Goal: Task Accomplishment & Management: Use online tool/utility

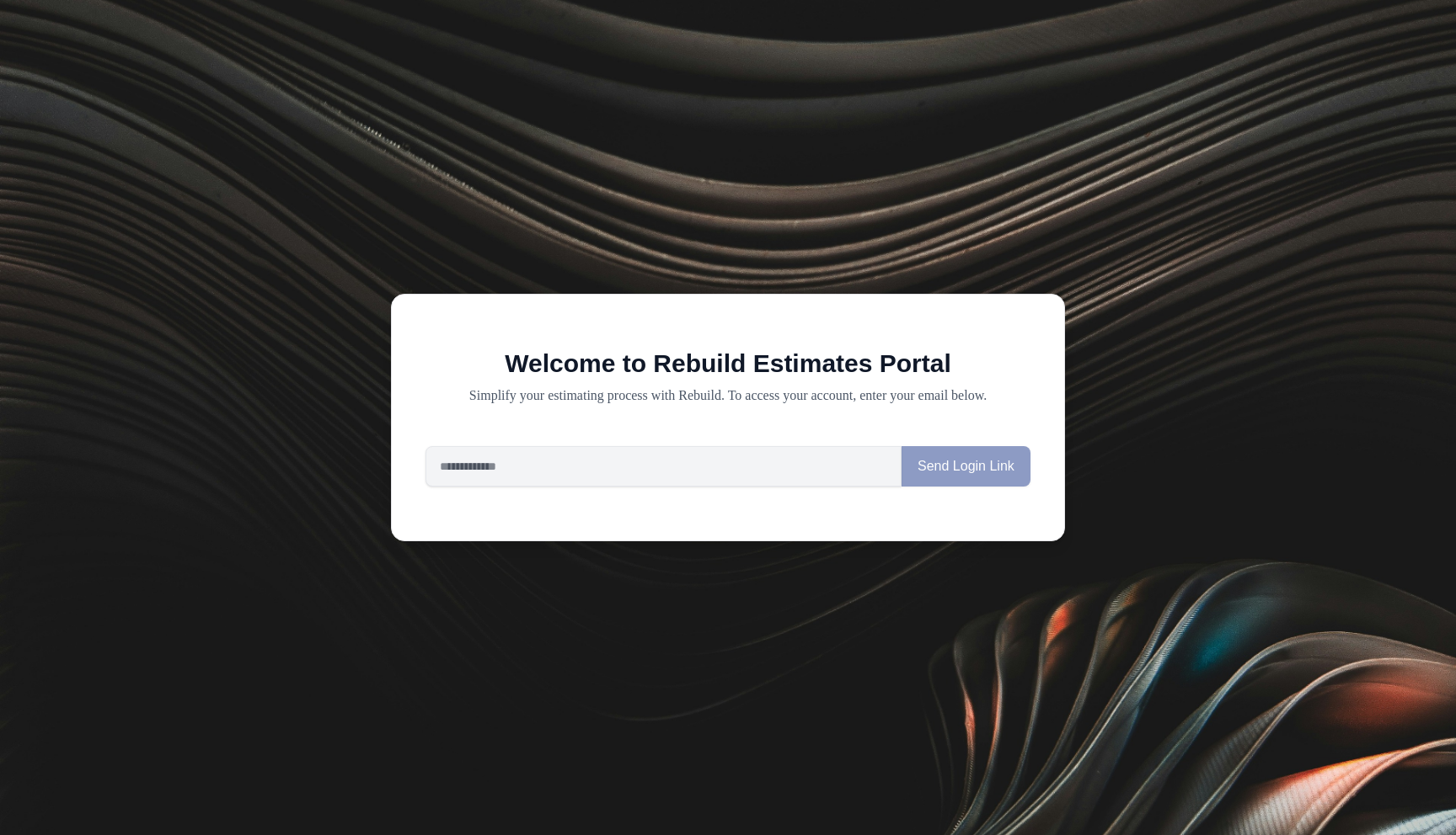
click at [626, 143] on div "Welcome to Rebuild Estimates Portal Simplify your estimating process with Rebui…" at bounding box center [728, 417] width 1456 height 835
click at [583, 477] on input "email" at bounding box center [664, 467] width 476 height 40
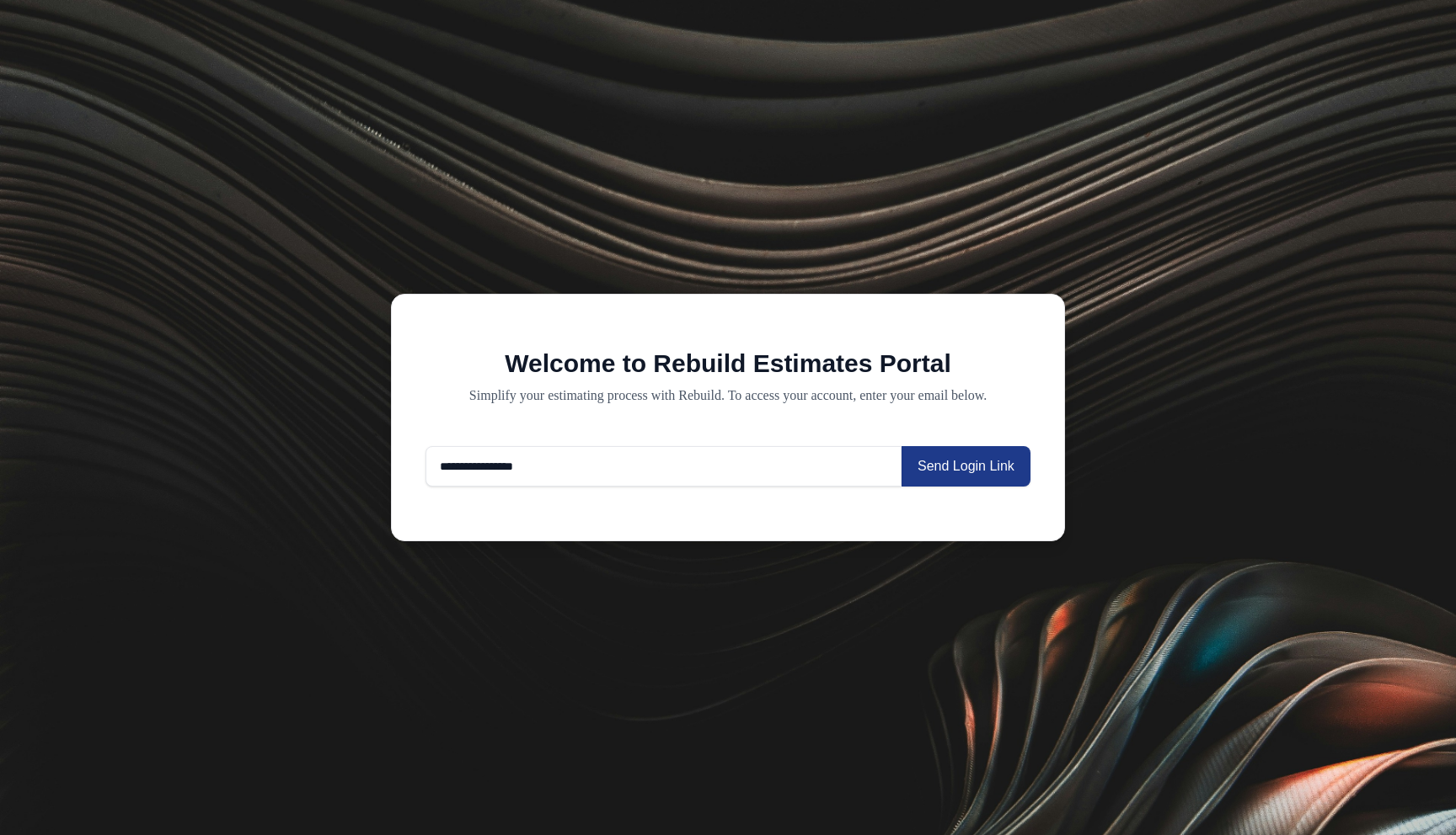
type input "**********"
click at [449, 99] on div "**********" at bounding box center [728, 417] width 1456 height 835
click at [618, 474] on input "email" at bounding box center [664, 467] width 476 height 40
type input "*"
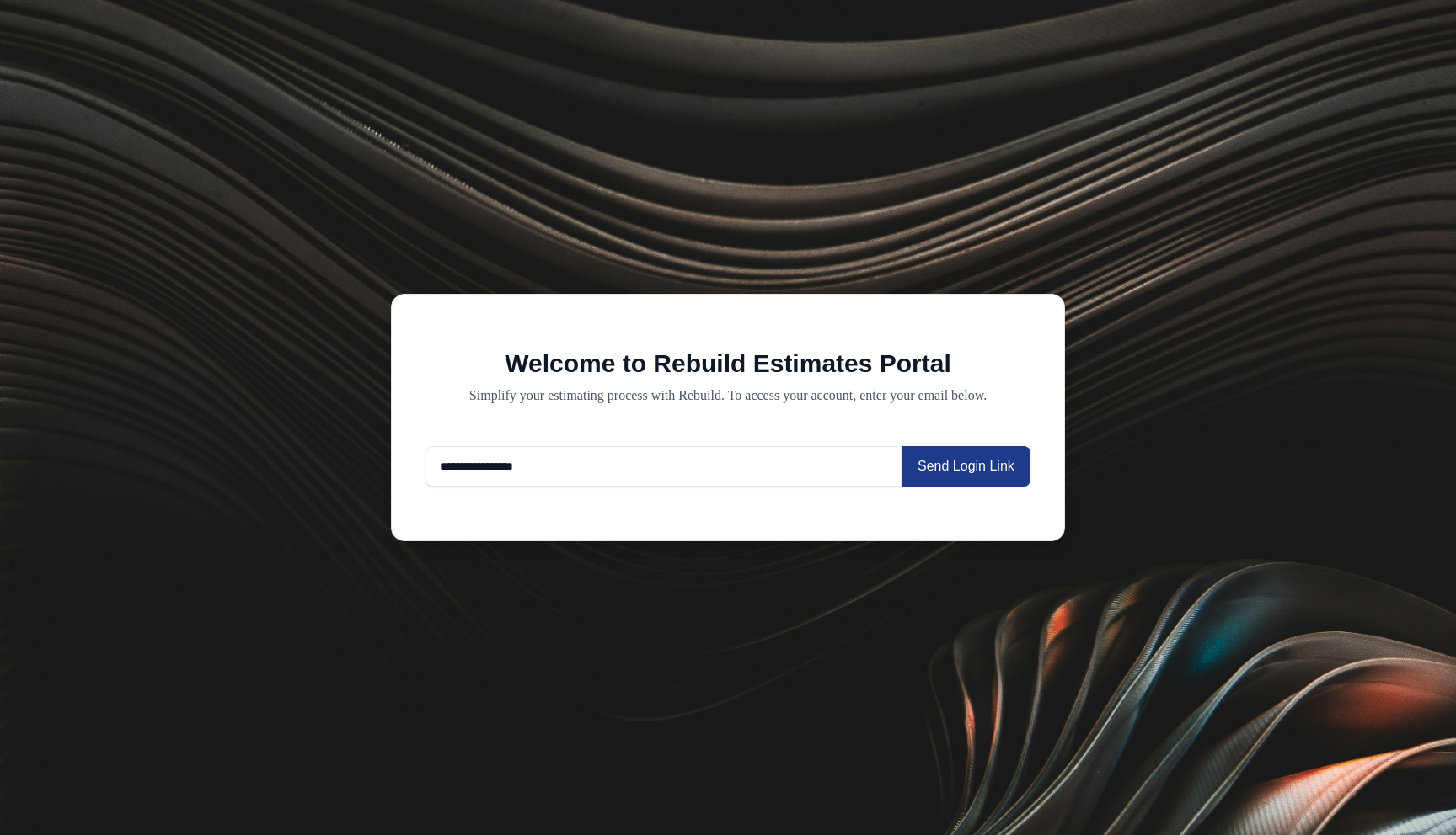
type input "**********"
click at [586, 318] on div "**********" at bounding box center [728, 418] width 674 height 248
click at [986, 480] on button "Send Login Link" at bounding box center [965, 467] width 129 height 40
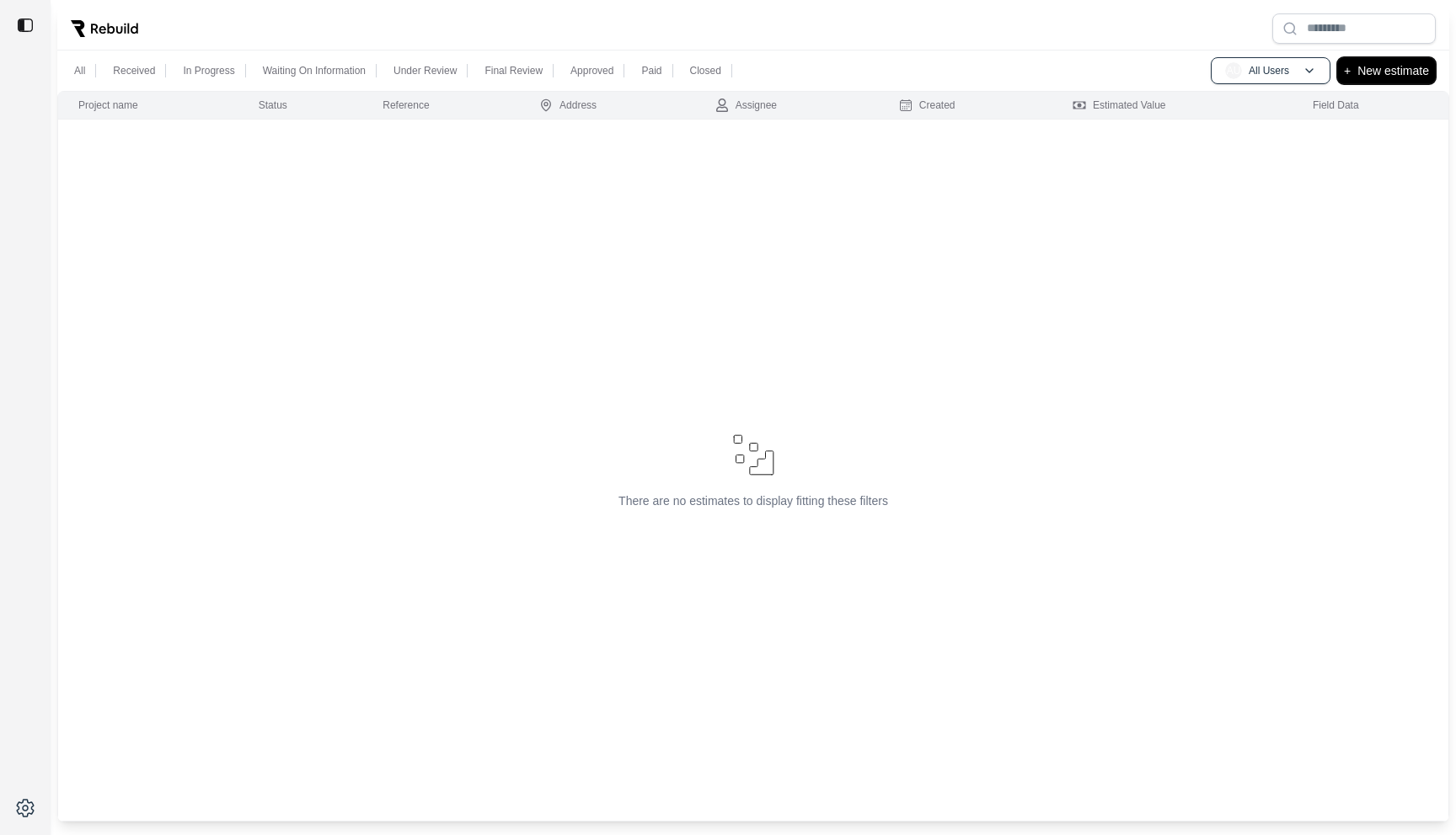
click at [1382, 66] on p "New estimate" at bounding box center [1393, 71] width 72 height 20
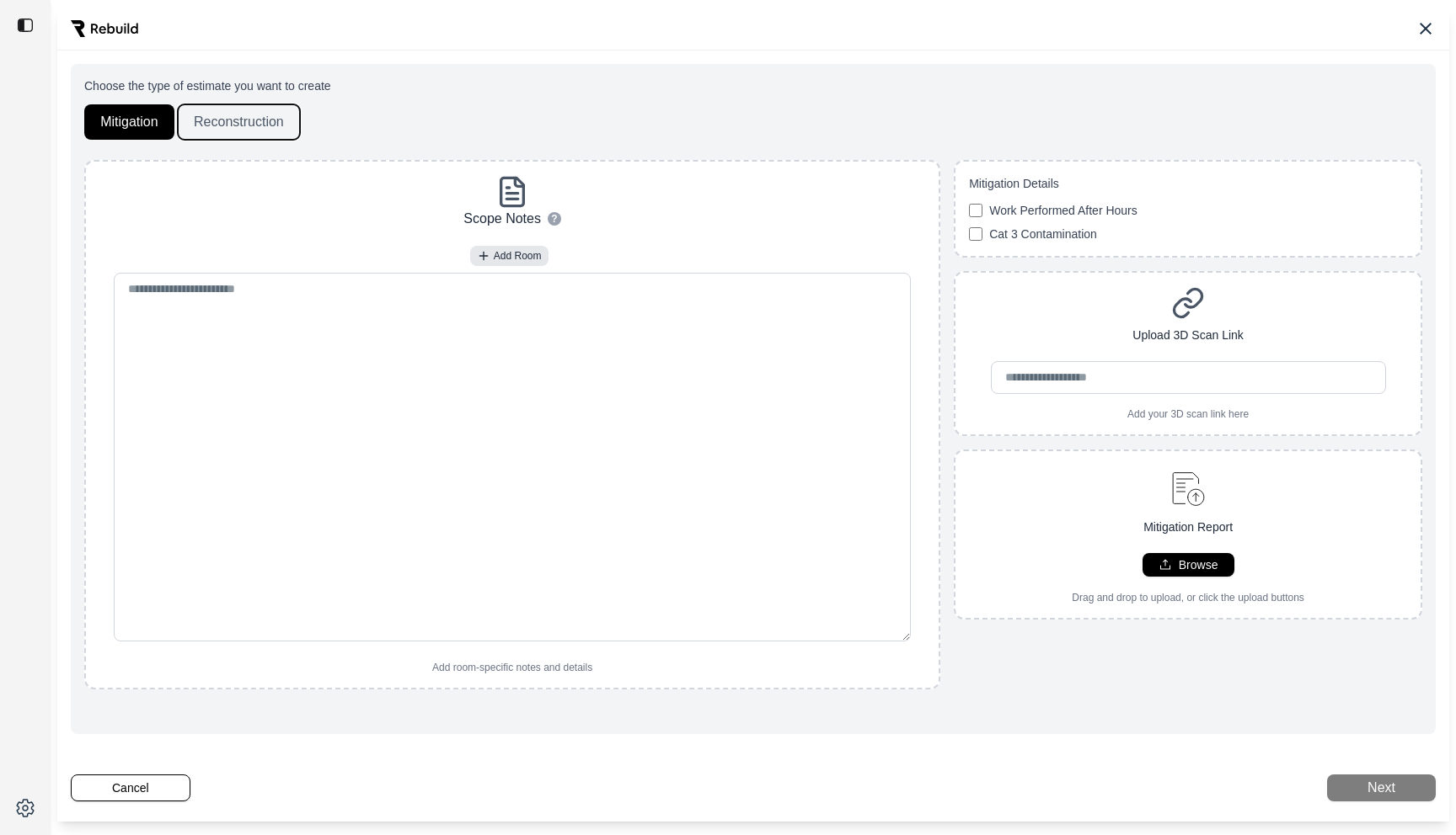
click at [247, 108] on button "Reconstruction" at bounding box center [239, 122] width 122 height 35
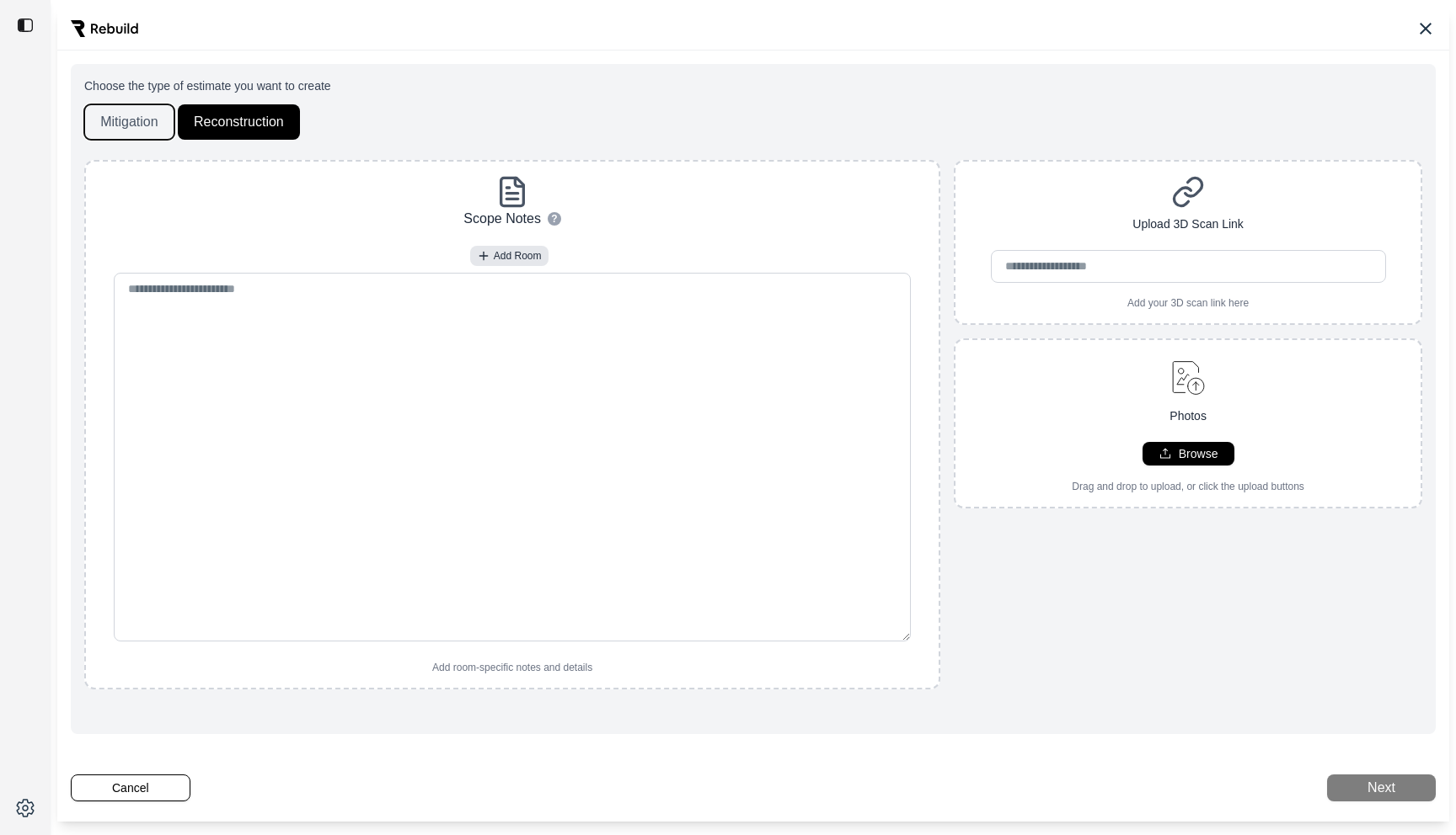
click at [139, 126] on button "Mitigation" at bounding box center [129, 122] width 90 height 35
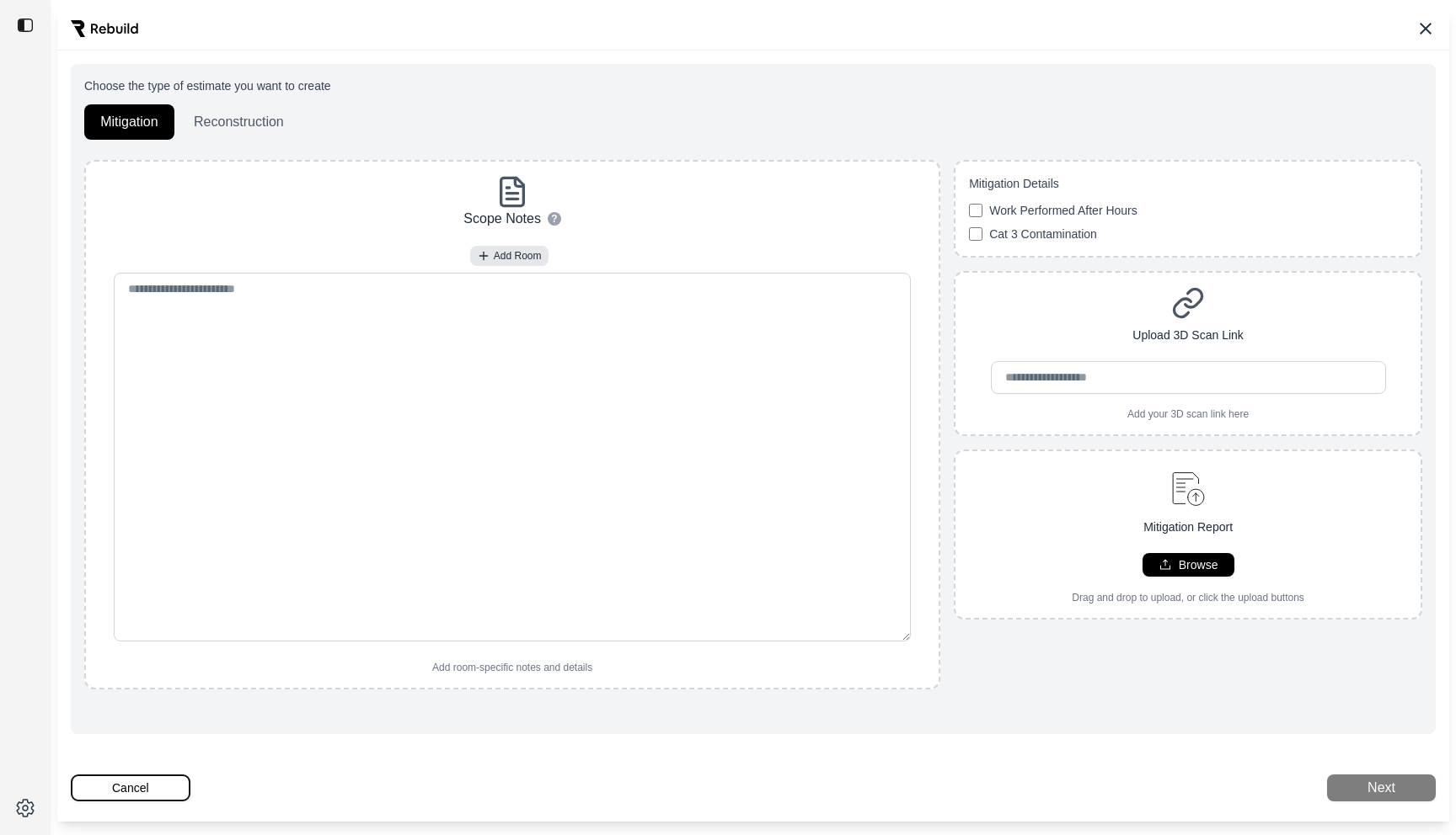
click at [147, 790] on button "Cancel" at bounding box center [131, 788] width 120 height 27
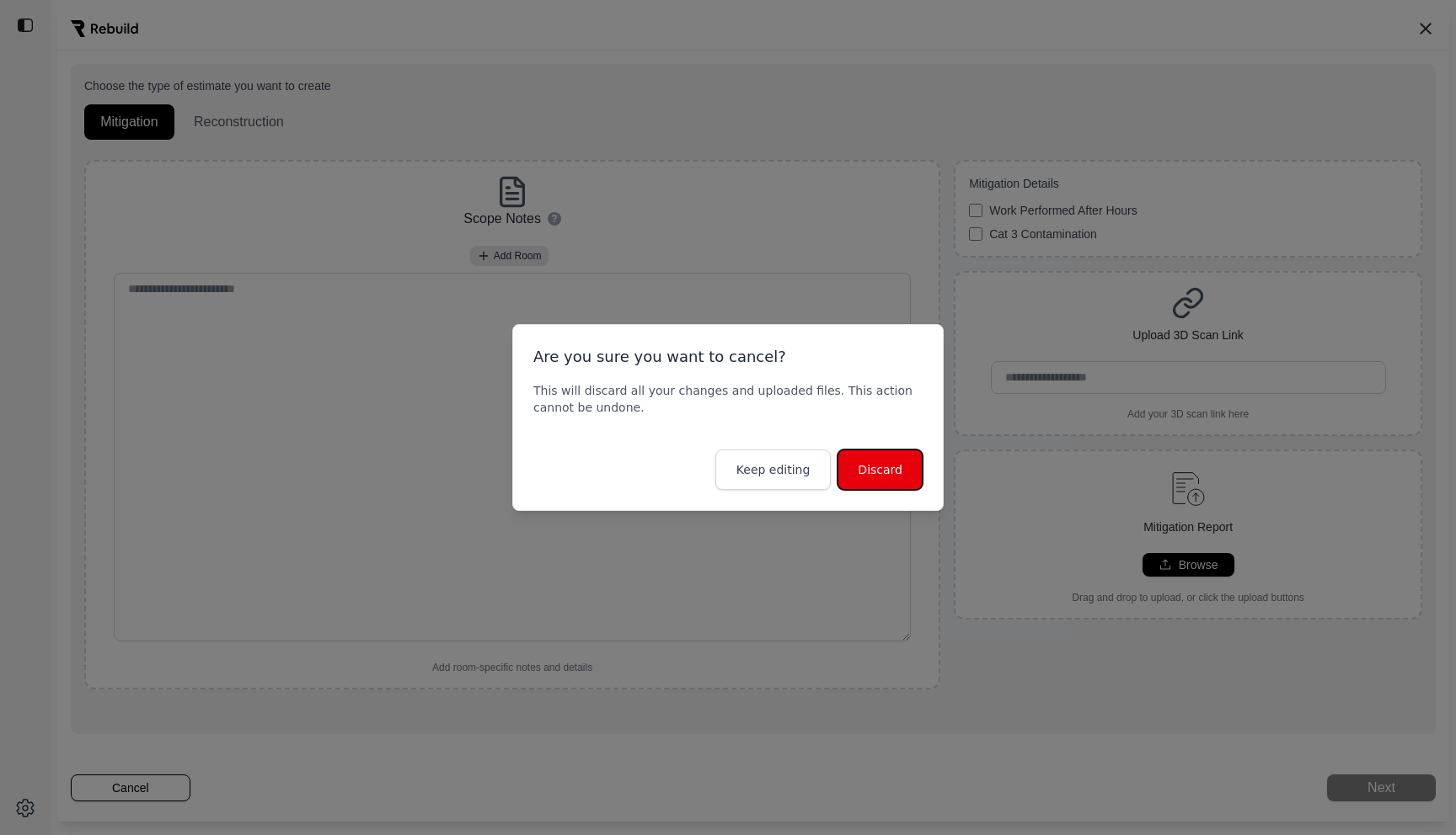
click at [876, 472] on button "Discard" at bounding box center [879, 470] width 85 height 40
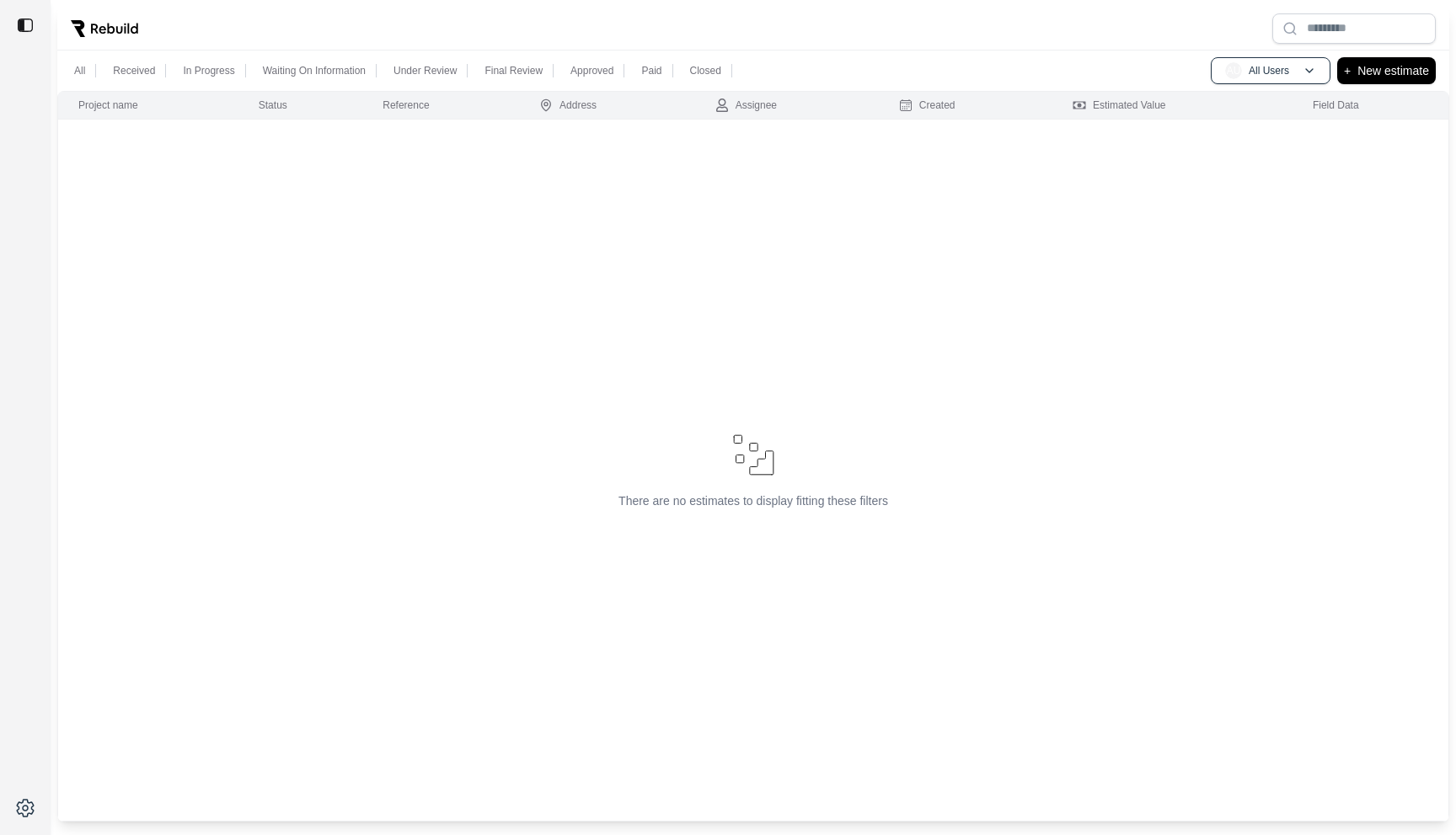
click at [824, 46] on div at bounding box center [753, 29] width 1392 height 44
click at [1400, 66] on p "New estimate" at bounding box center [1393, 71] width 72 height 20
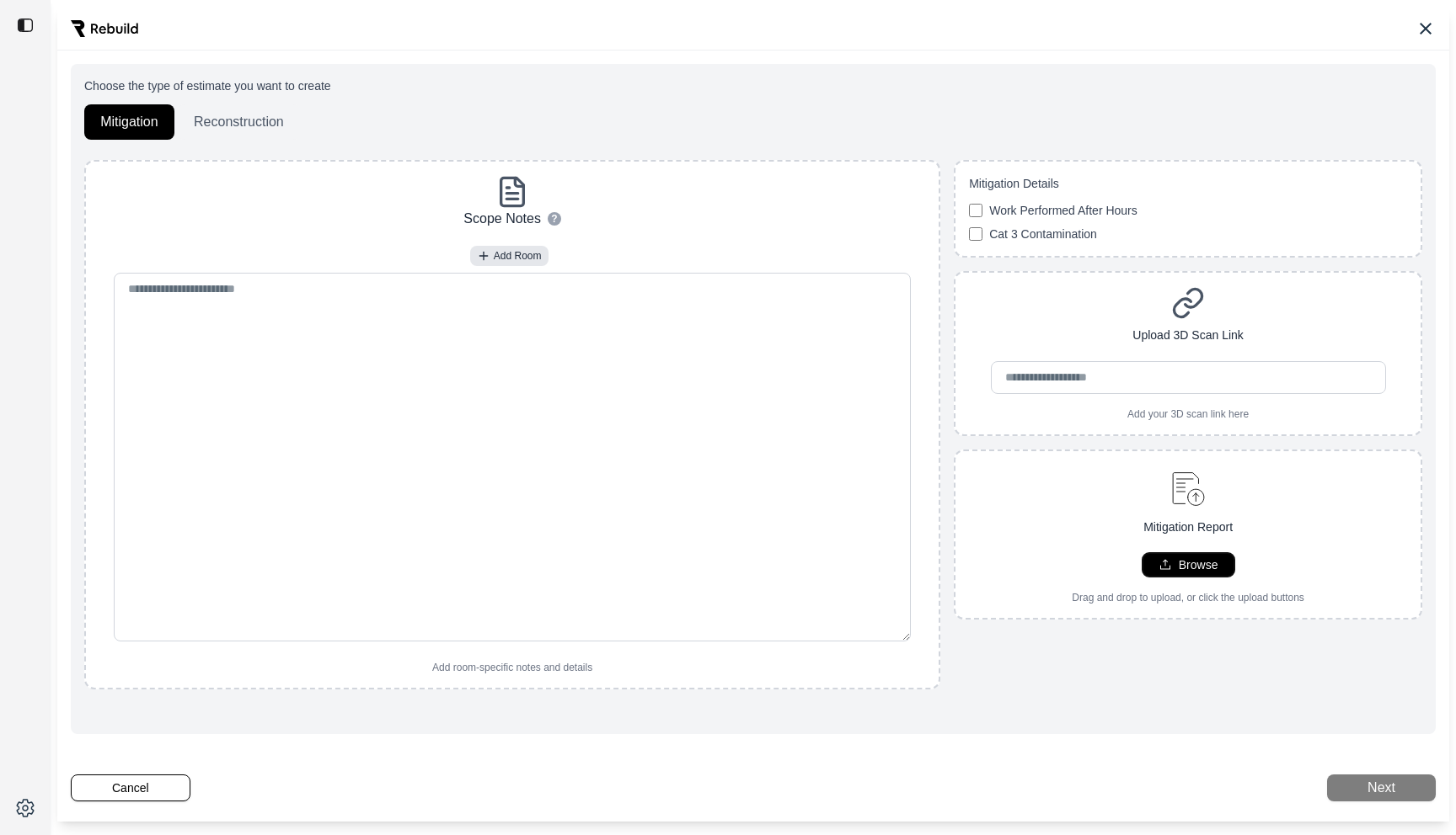
click at [1189, 565] on p "Browse" at bounding box center [1198, 565] width 40 height 17
type input "**********"
click at [1213, 630] on div "Mitigation Report Browse Drag and drop to upload, or click the upload buttons 2…" at bounding box center [1188, 564] width 469 height 227
click at [1348, 782] on button "Next" at bounding box center [1381, 788] width 109 height 27
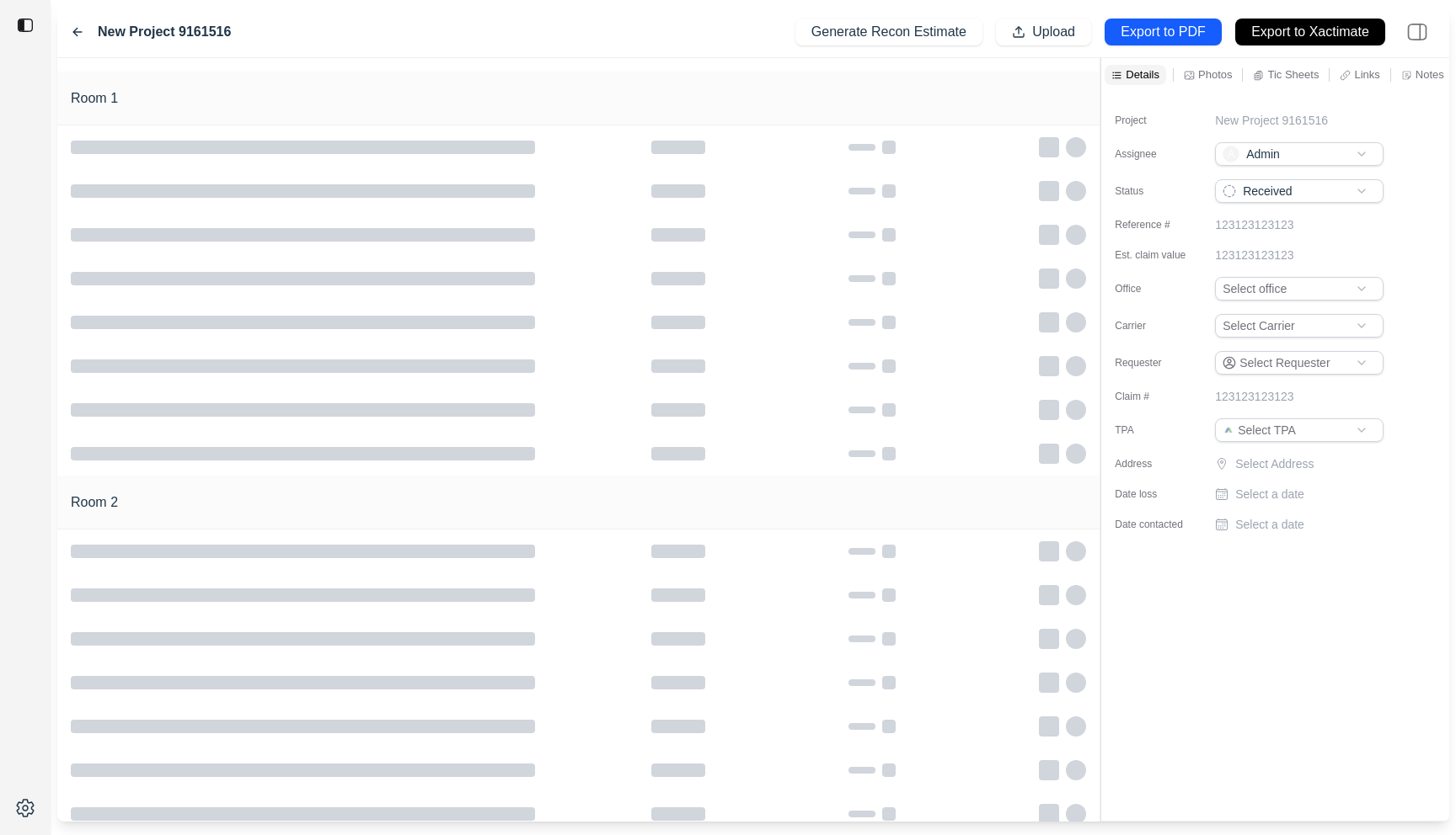
click at [1297, 120] on p "New Project 9161516" at bounding box center [1271, 120] width 113 height 17
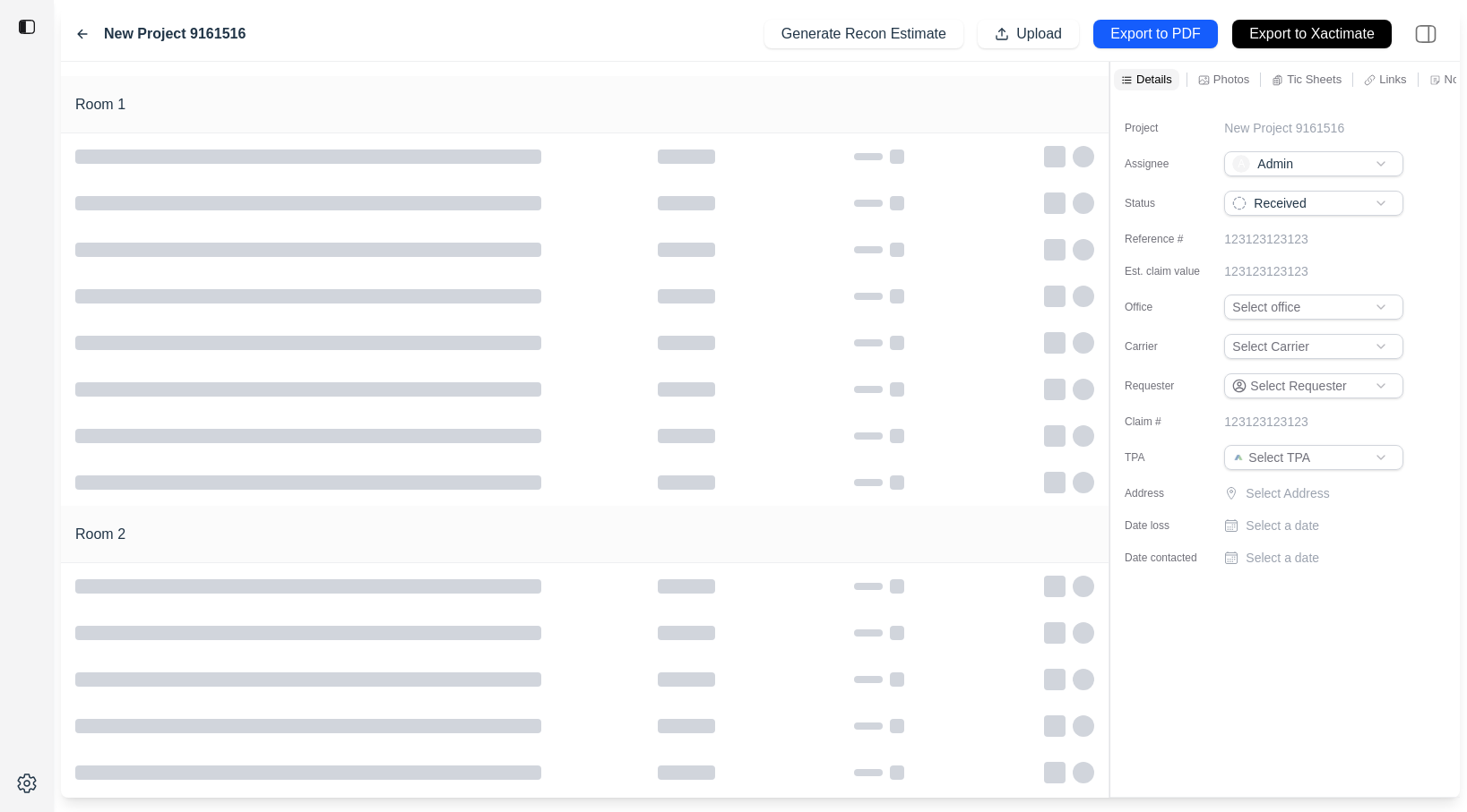
click at [393, 22] on div "New Project 9161516 Generate Recon Estimate Upload Export to PDF Export to Xact…" at bounding box center [760, 34] width 1399 height 55
click at [80, 32] on icon at bounding box center [82, 34] width 9 height 8
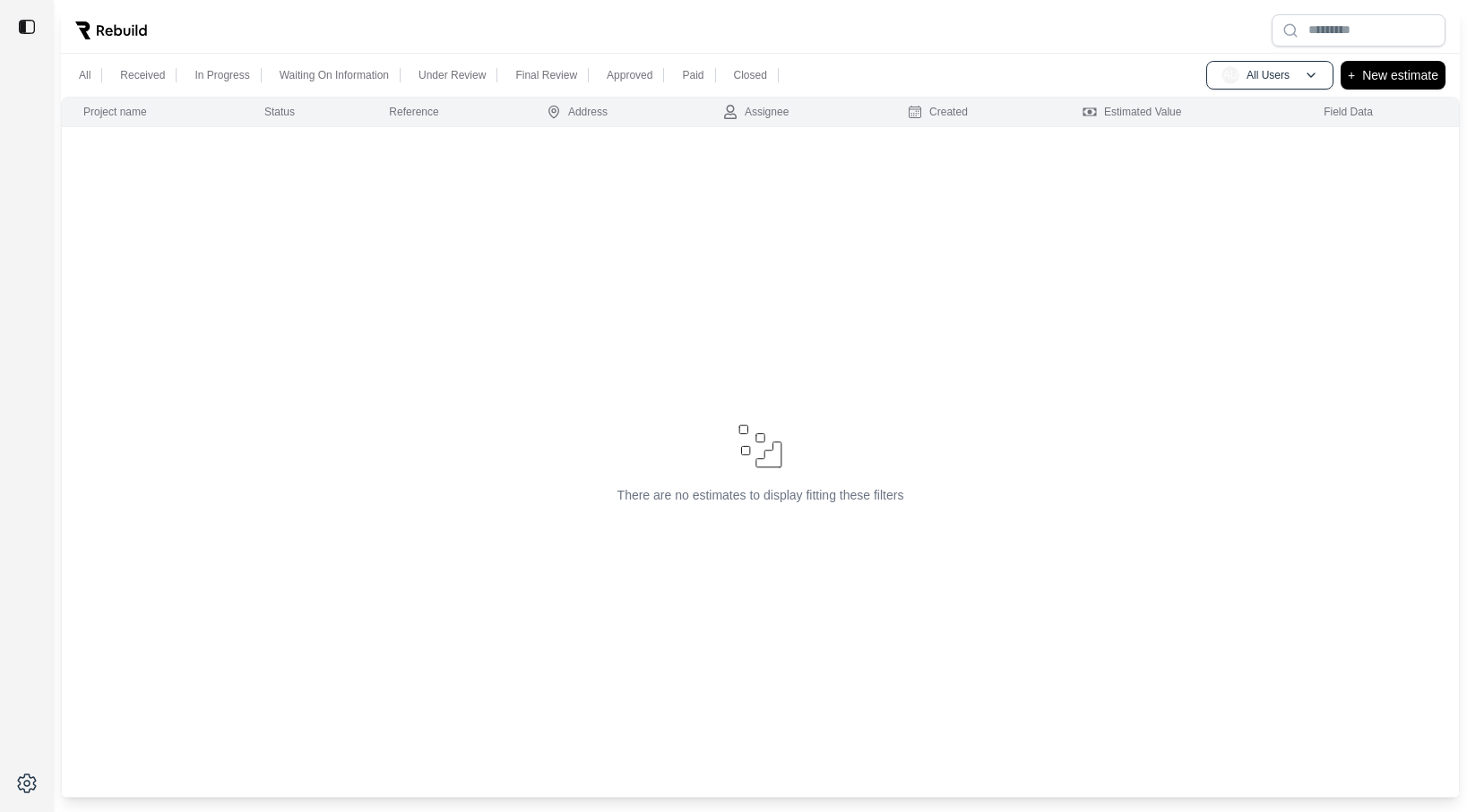
click at [635, 315] on td "There are no estimates to display fitting these filters" at bounding box center [760, 462] width 1398 height 670
click at [1397, 77] on p "New estimate" at bounding box center [1400, 75] width 76 height 22
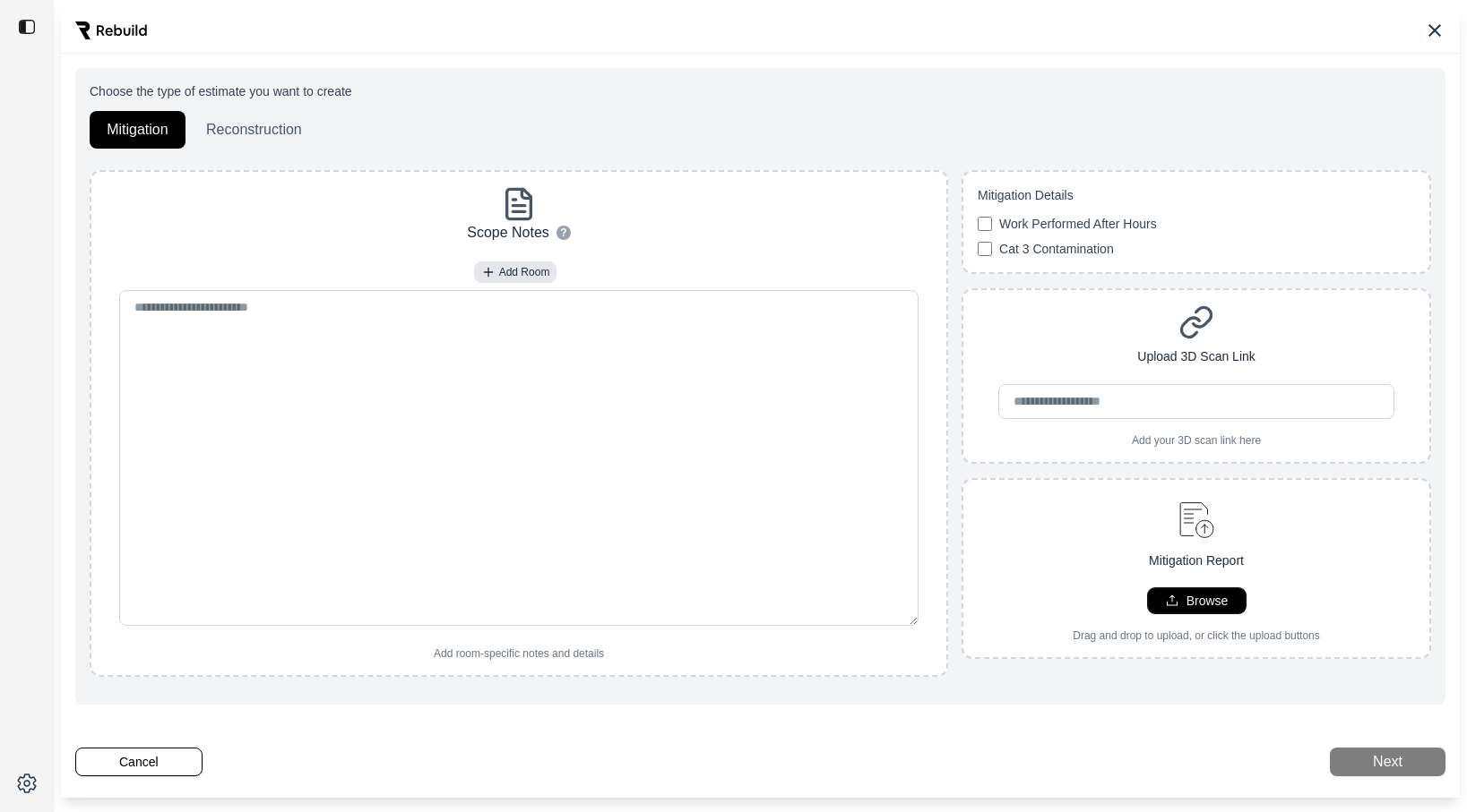
click at [1204, 591] on button "Browse" at bounding box center [1196, 601] width 98 height 25
type input "**********"
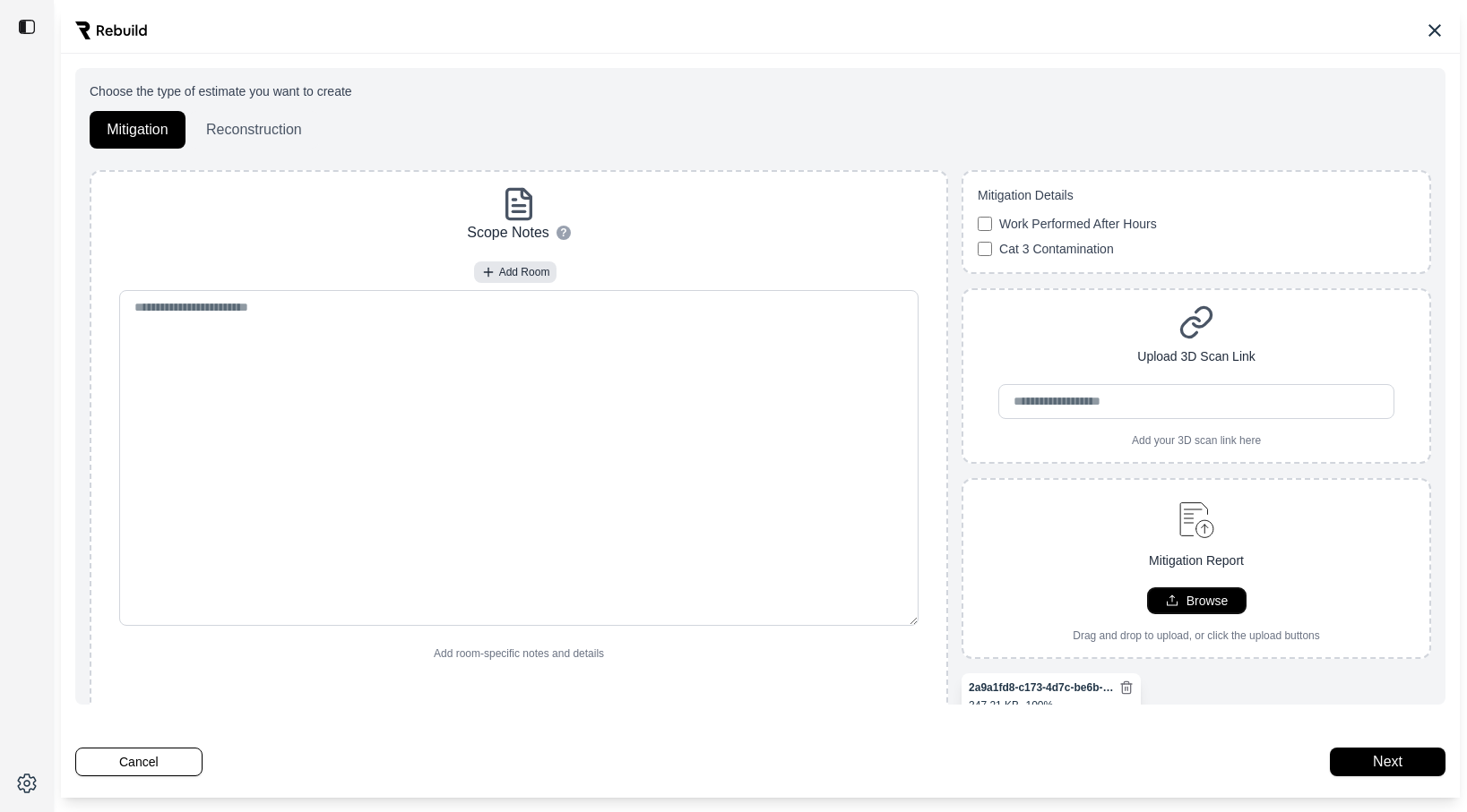
scroll to position [65, 0]
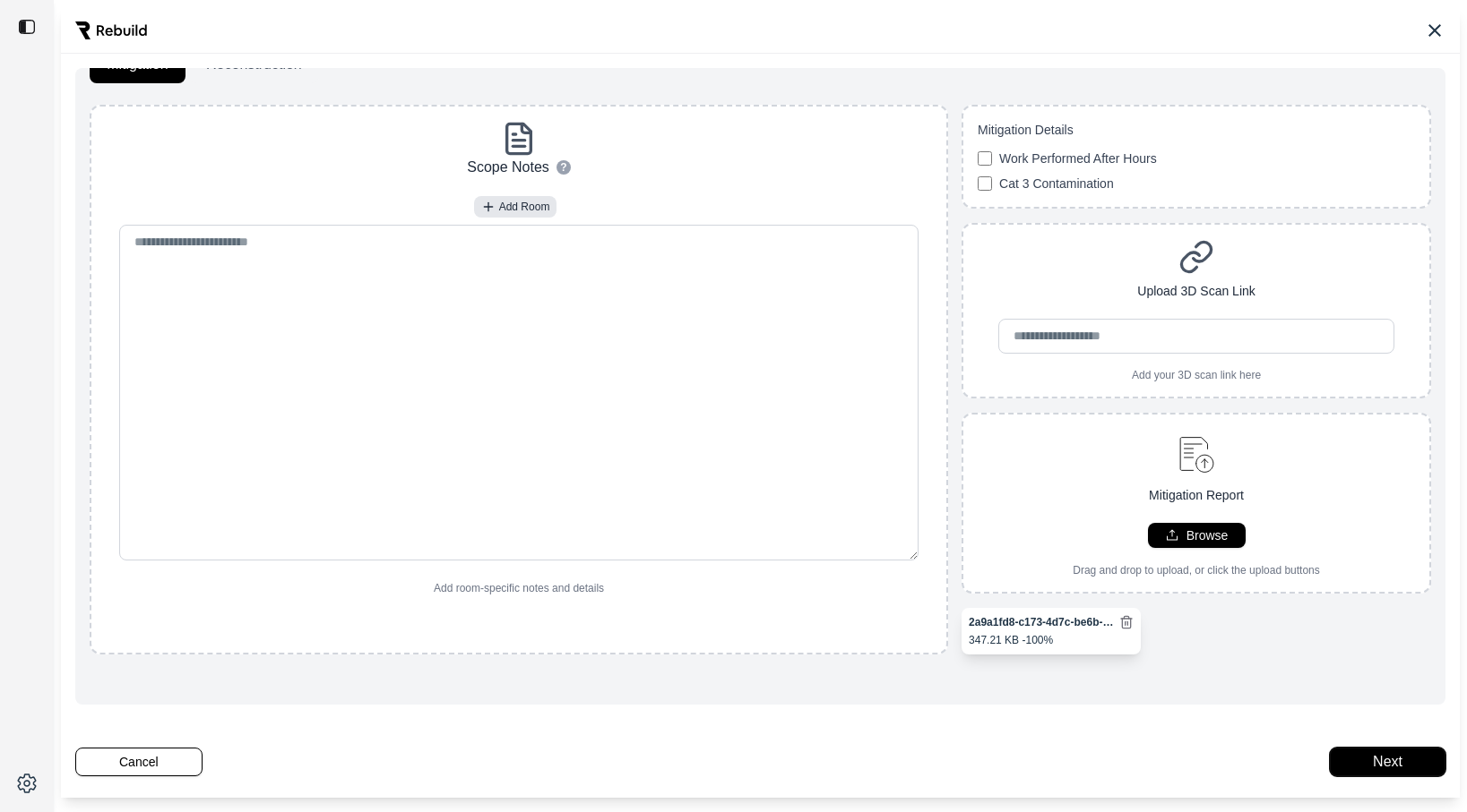
click at [1386, 750] on button "Next" at bounding box center [1387, 762] width 116 height 29
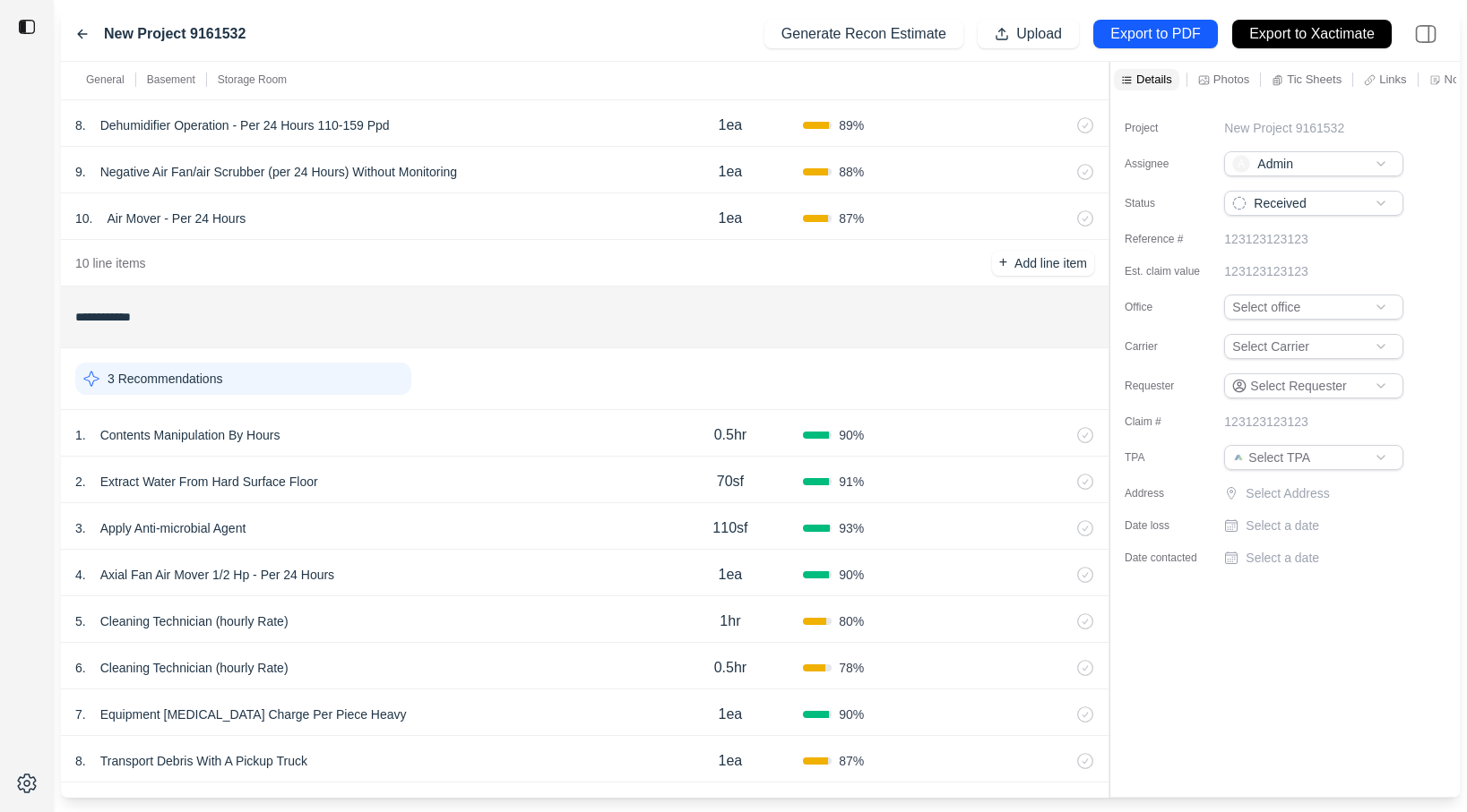
scroll to position [1143, 0]
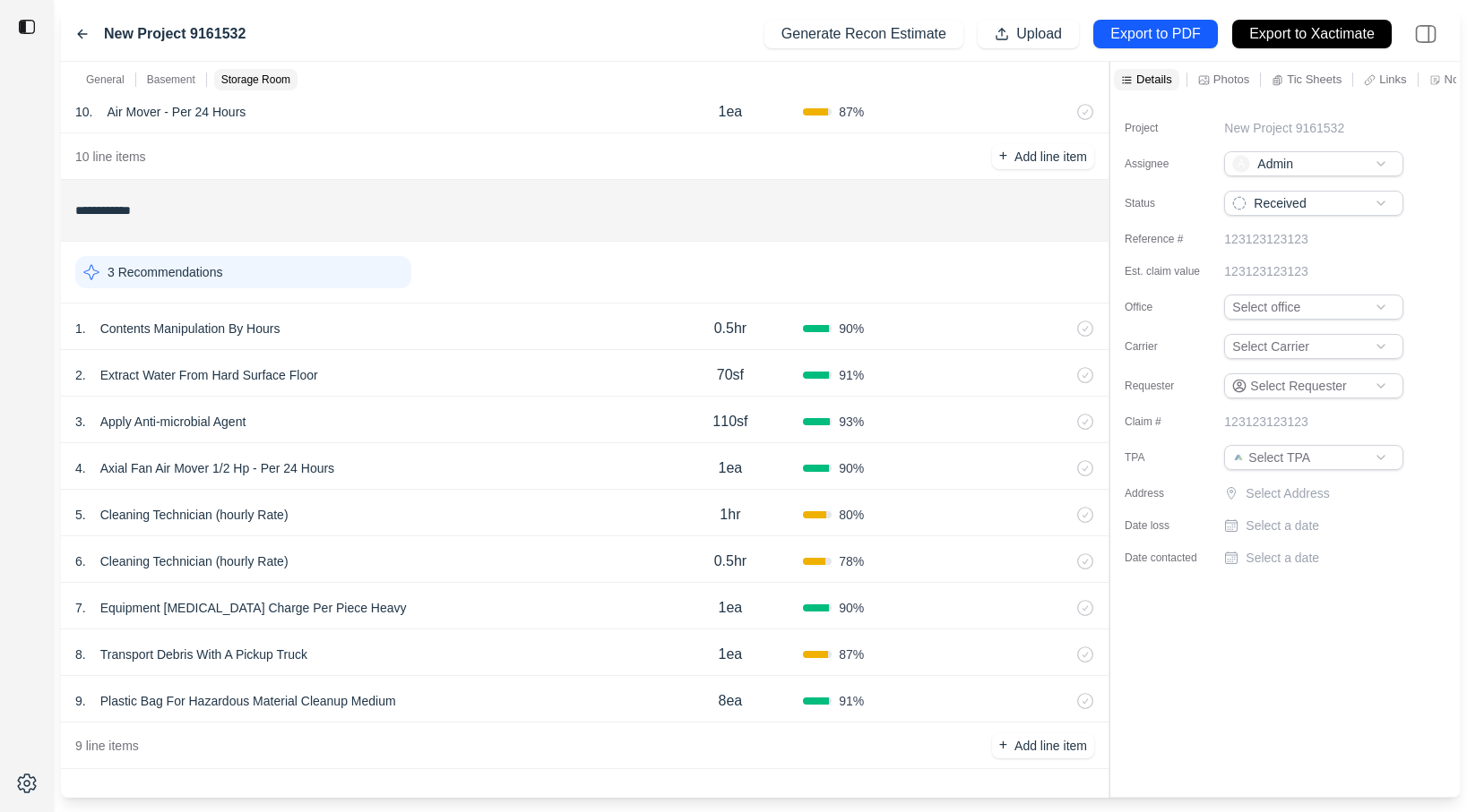
click at [461, 419] on div "3 . Apply Anti-microbial Agent" at bounding box center [367, 422] width 583 height 25
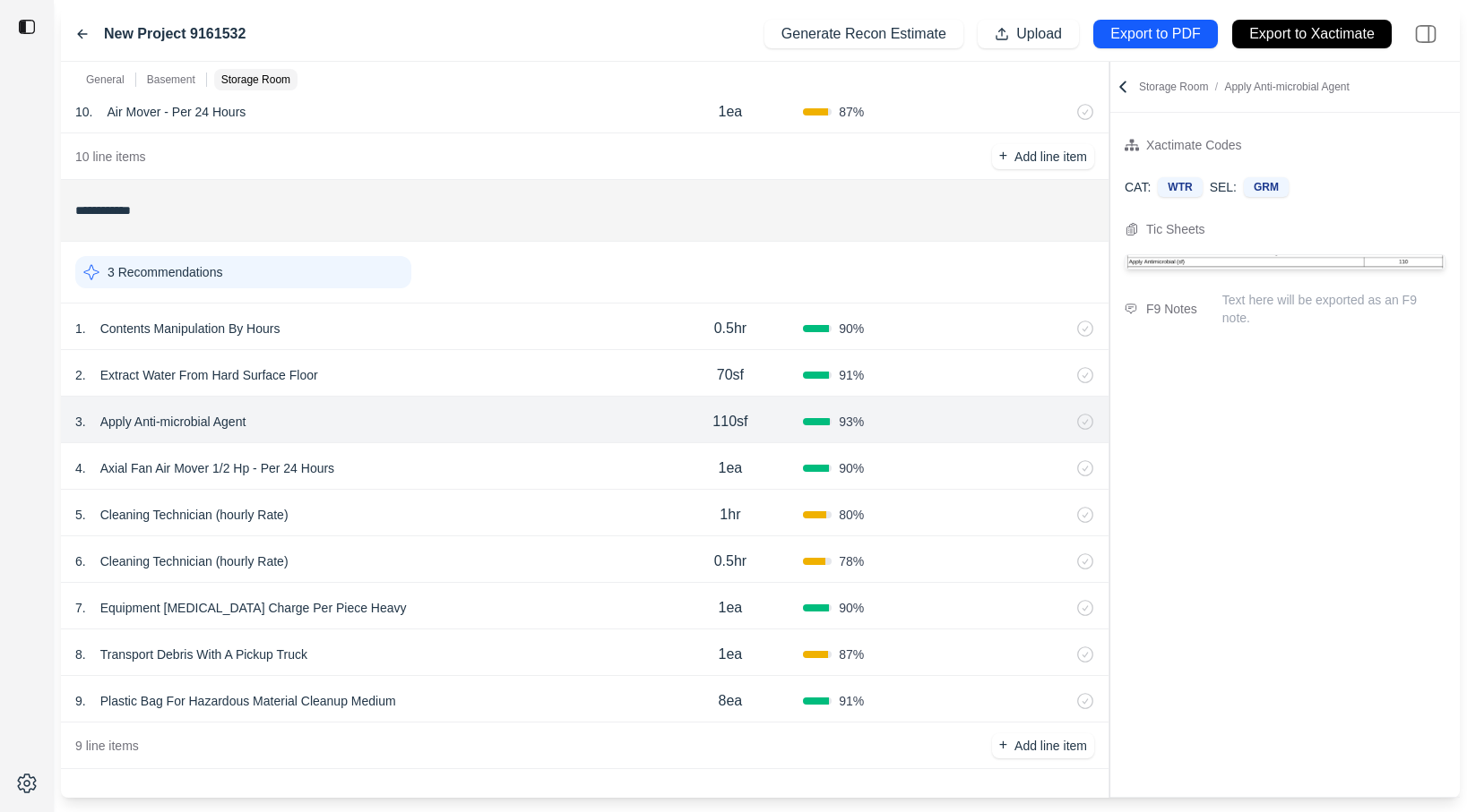
click at [473, 389] on div "2 . Extract Water From Hard Surface Floor 70sf 91 %" at bounding box center [585, 374] width 1047 height 47
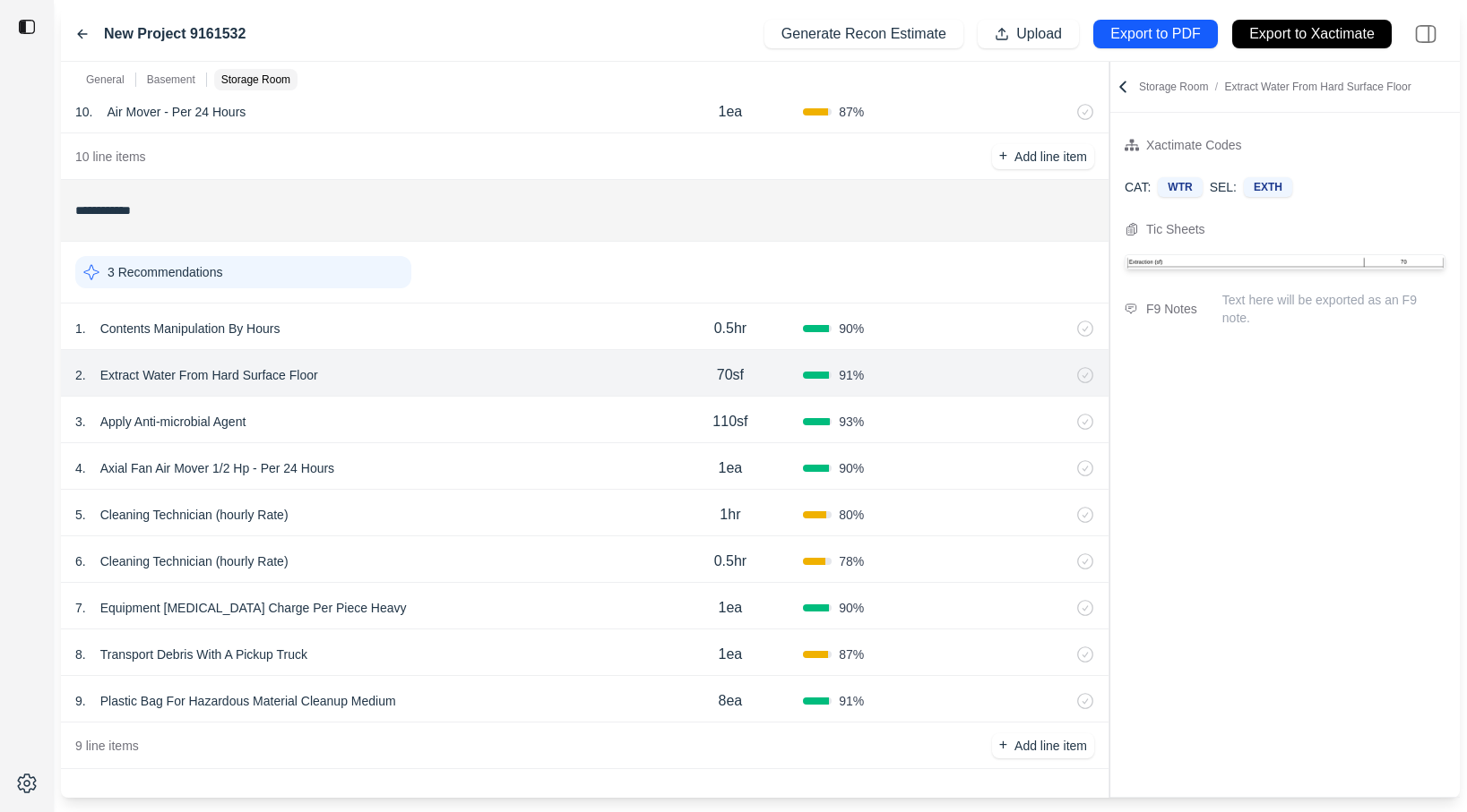
click at [482, 348] on div "1 . Contents Manipulation By Hours 0.5hr 90 %" at bounding box center [585, 327] width 1047 height 47
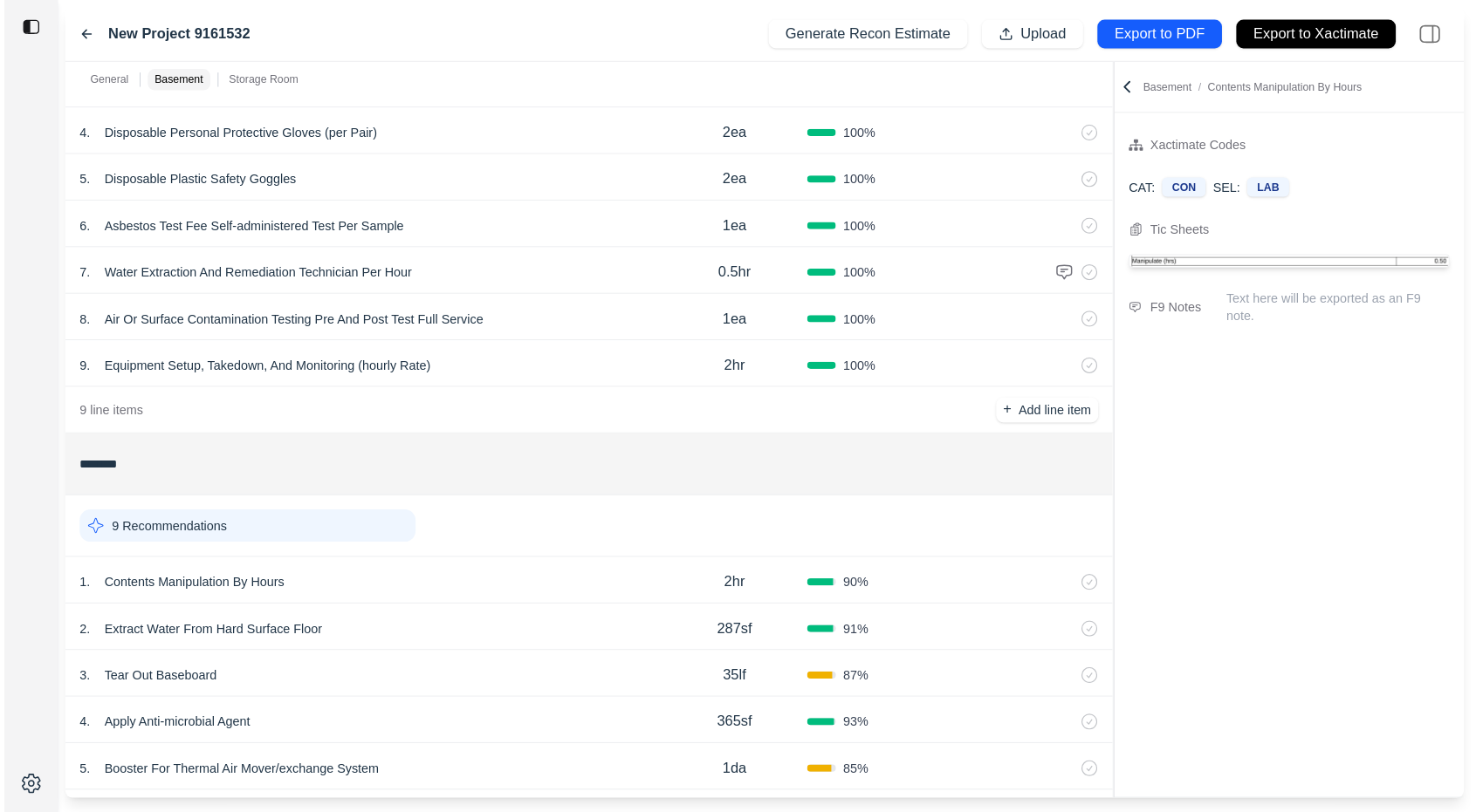
scroll to position [0, 0]
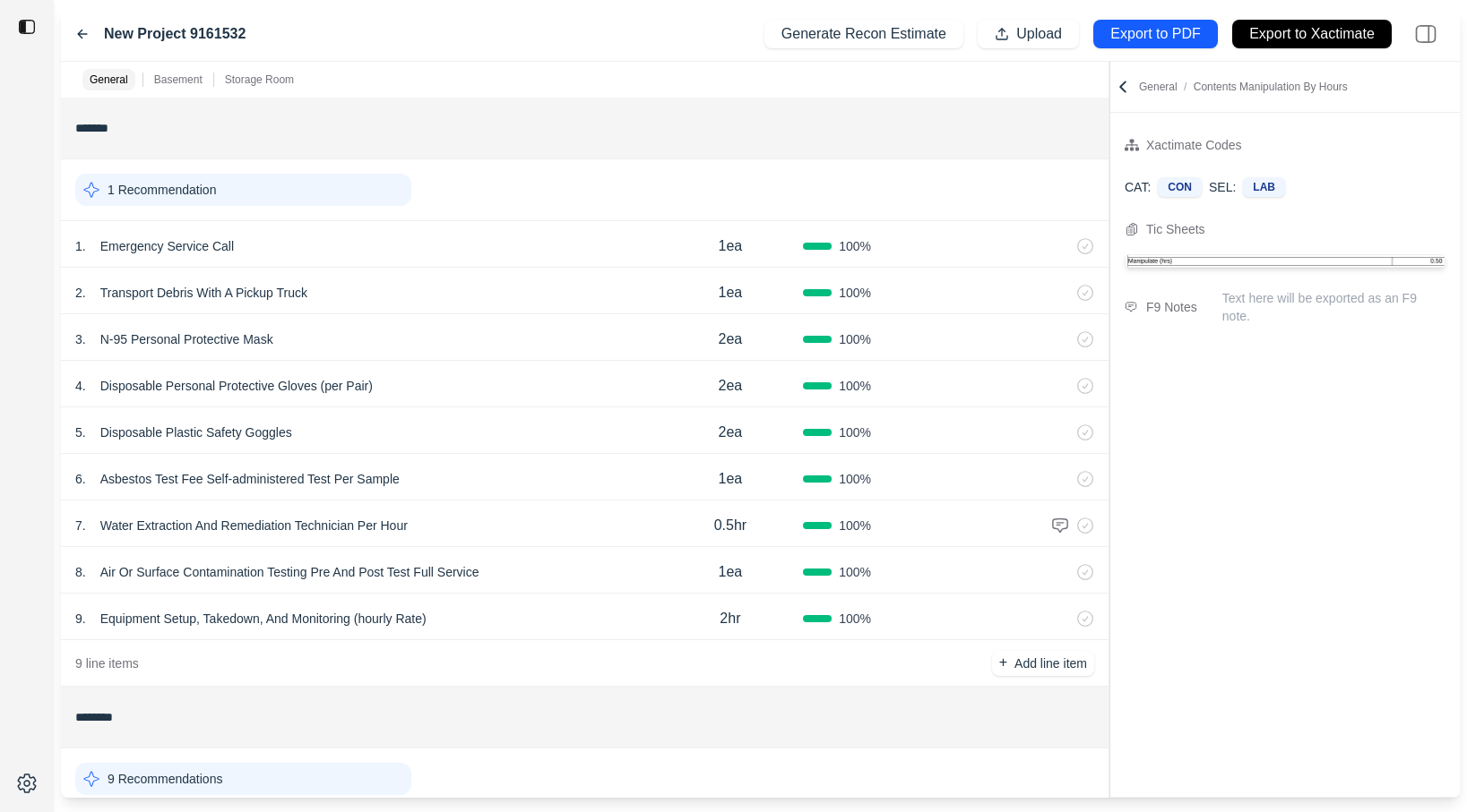
click at [483, 337] on div "3 . N-95 Personal Protective Mask" at bounding box center [367, 340] width 583 height 25
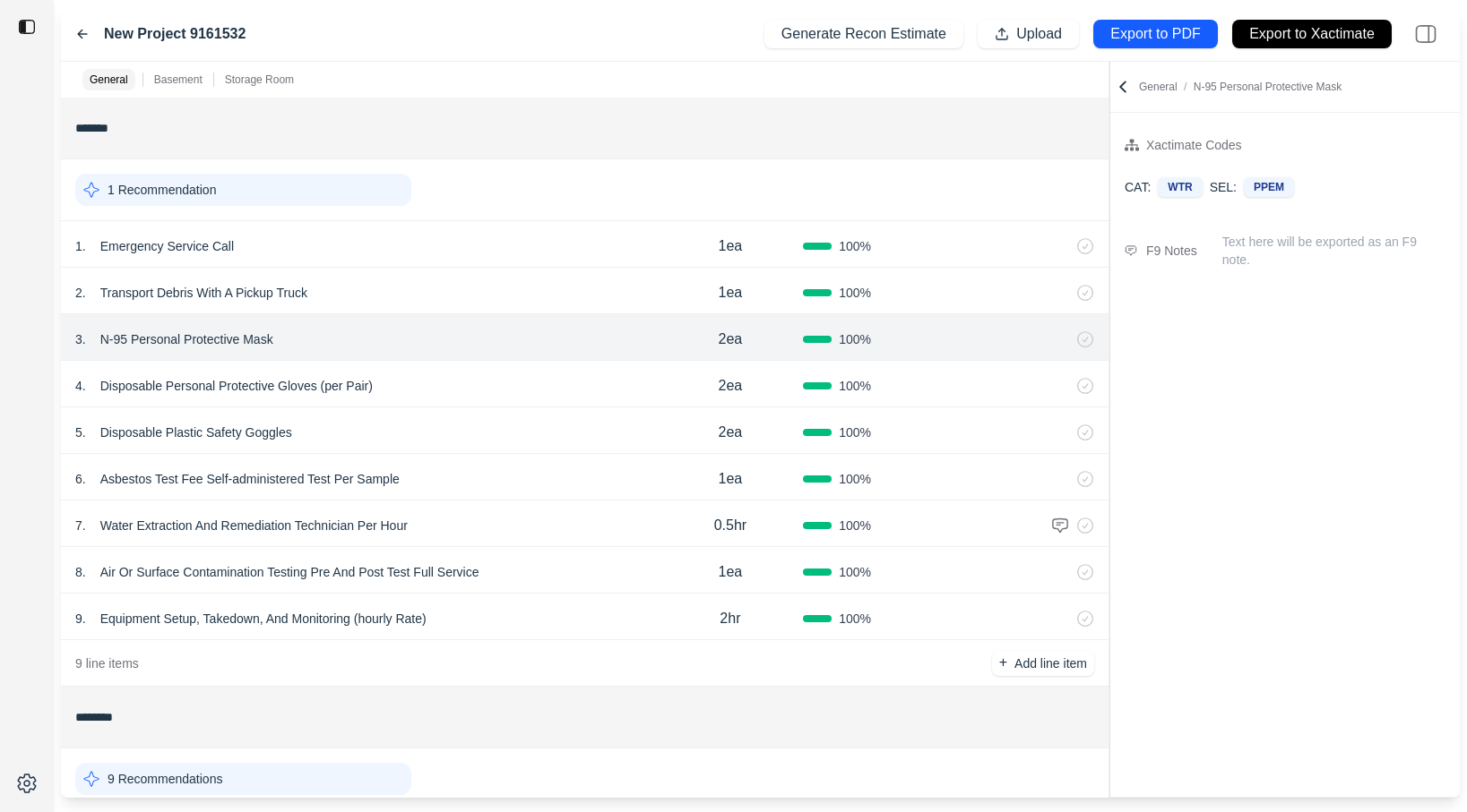
click at [484, 275] on div "2 . Transport Debris With A Pickup Truck 1ea 100 %" at bounding box center [585, 291] width 1047 height 47
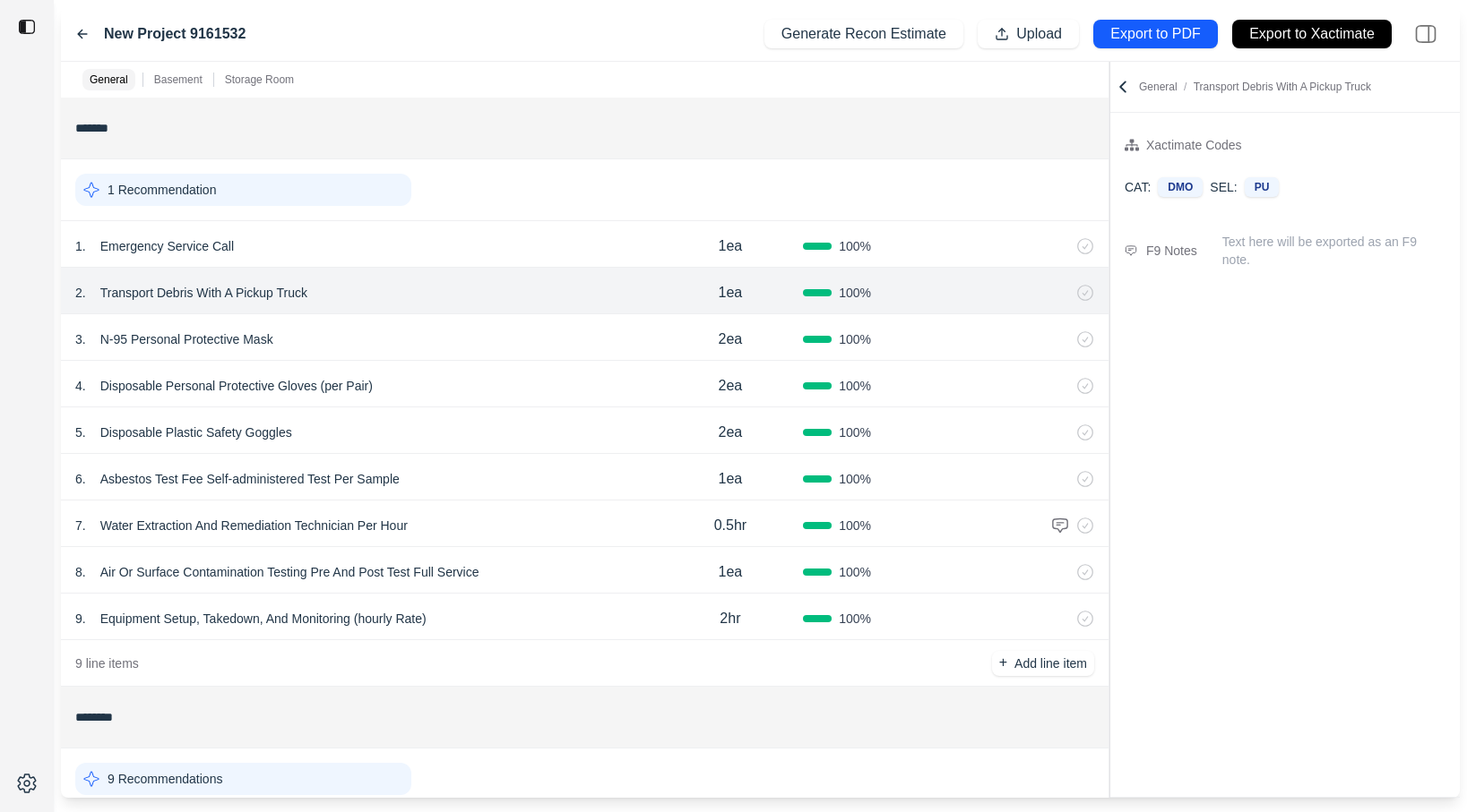
click at [493, 246] on div "1 . Emergency Service Call" at bounding box center [367, 246] width 583 height 25
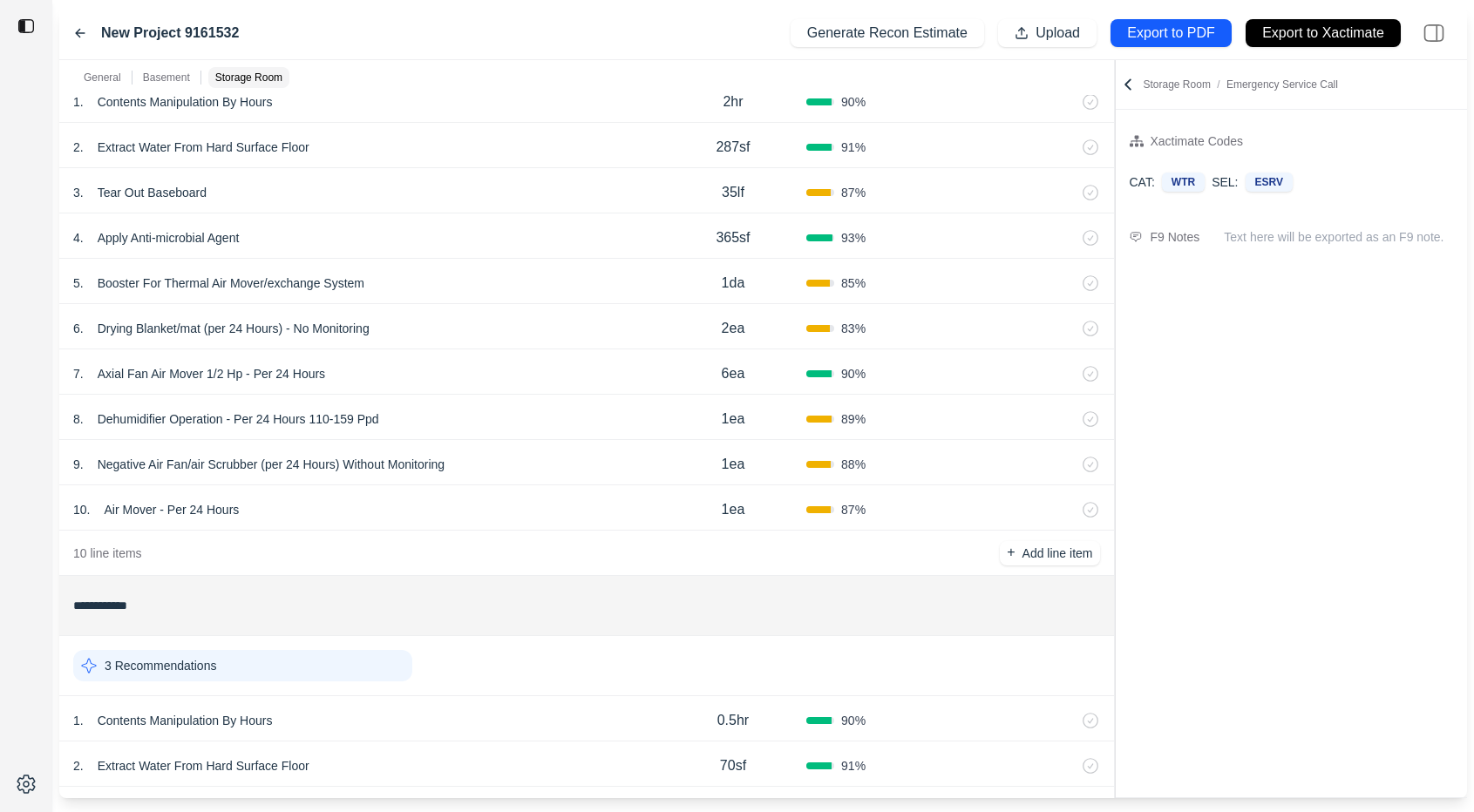
scroll to position [647, 0]
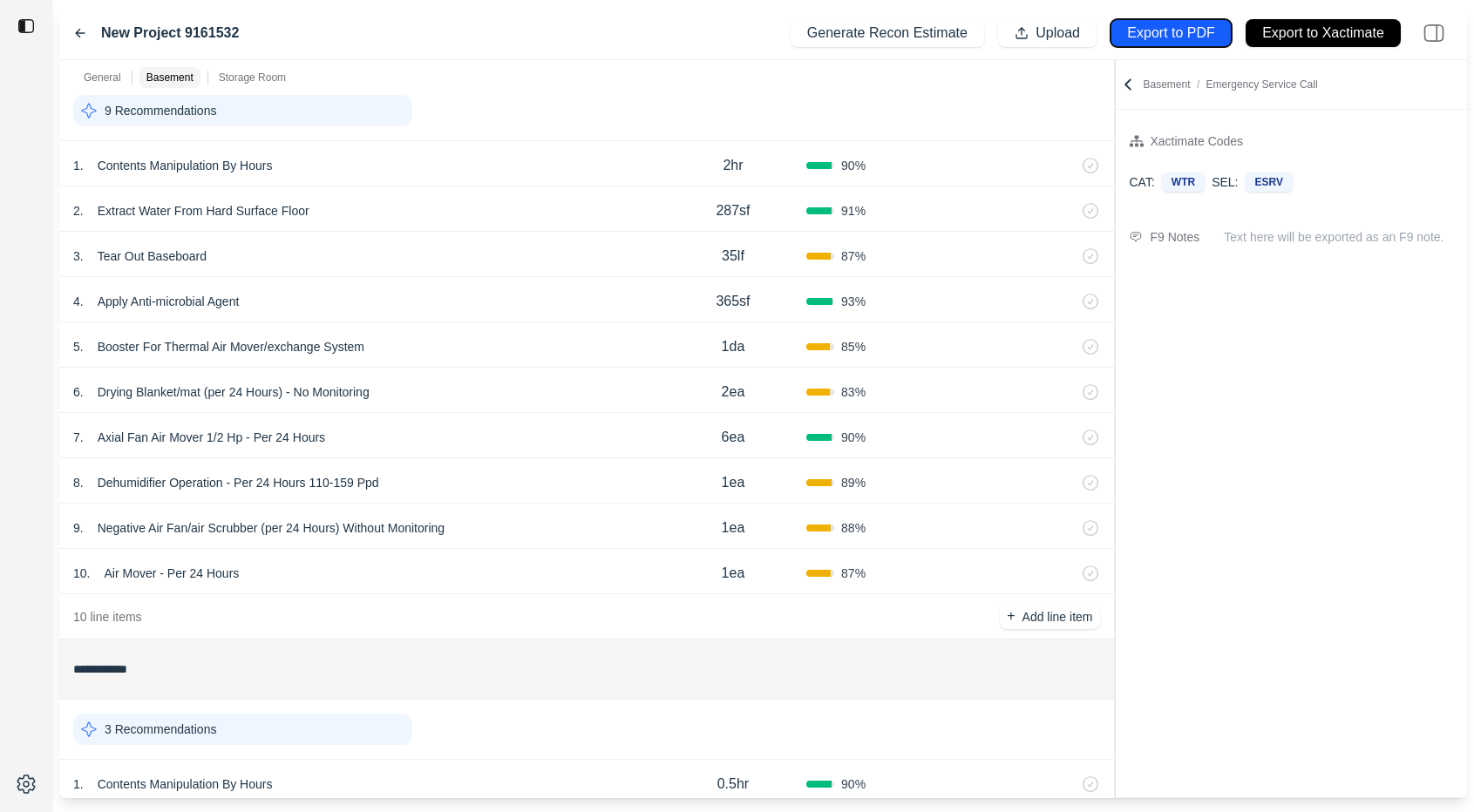
click at [1166, 38] on p "Export to PDF" at bounding box center [1170, 33] width 87 height 20
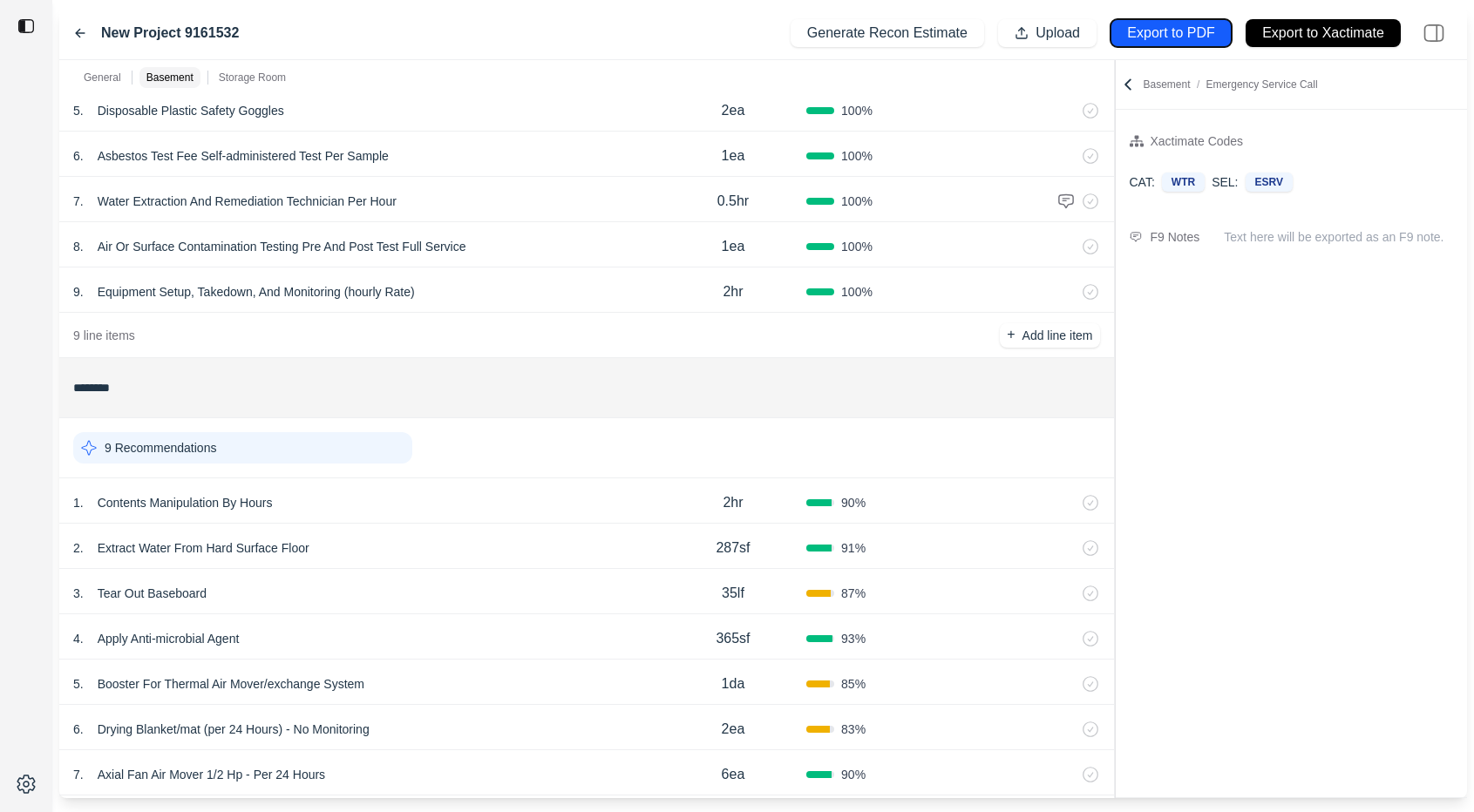
scroll to position [0, 0]
